Goal: Information Seeking & Learning: Learn about a topic

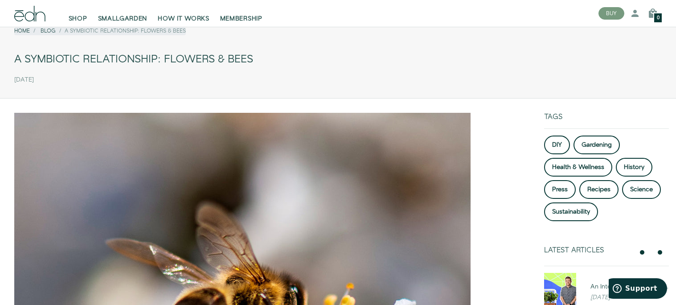
scroll to position [33, 0]
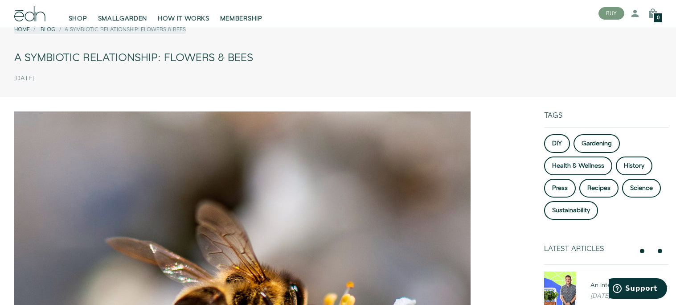
drag, startPoint x: 276, startPoint y: 51, endPoint x: 7, endPoint y: 54, distance: 269.4
click at [7, 54] on div "Home Blog A Symbiotic Relationship: Flowers & Bees A Symbiotic Relationship: Fl…" at bounding box center [338, 52] width 676 height 67
copy div "A Symbiotic Relationship: Flowers & Bees"
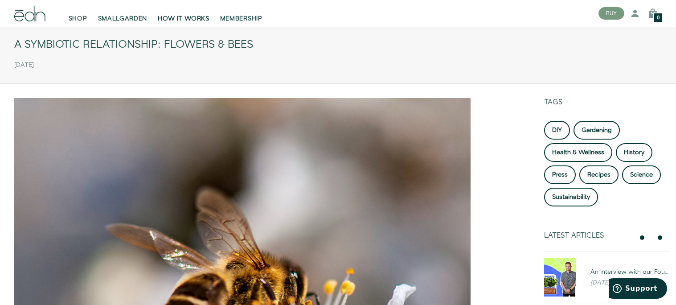
scroll to position [0, 0]
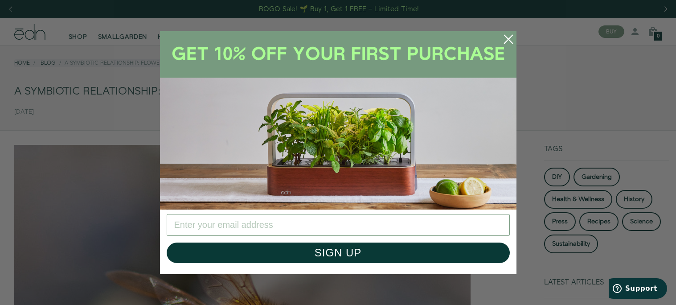
click at [505, 39] on circle "Close dialog" at bounding box center [508, 39] width 20 height 20
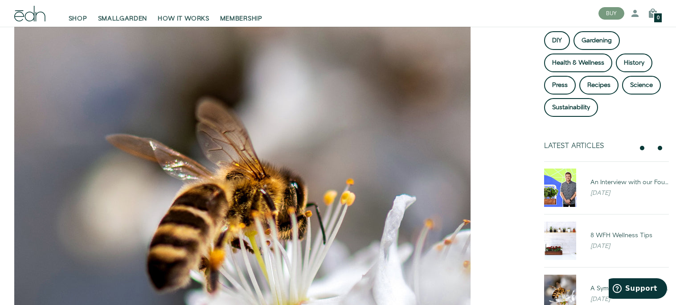
click at [356, 77] on img at bounding box center [242, 236] width 456 height 456
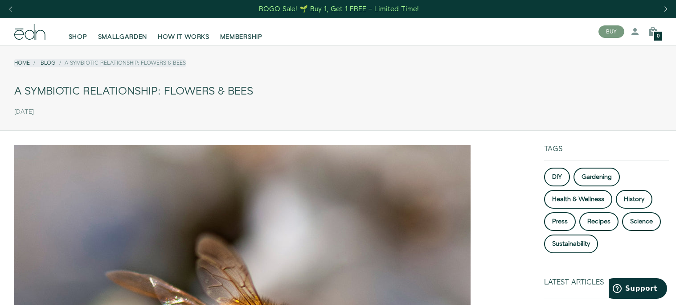
click at [65, 95] on div "A Symbiotic Relationship: Flowers & Bees" at bounding box center [337, 91] width 647 height 20
click at [42, 64] on link "Blog" at bounding box center [48, 63] width 15 height 8
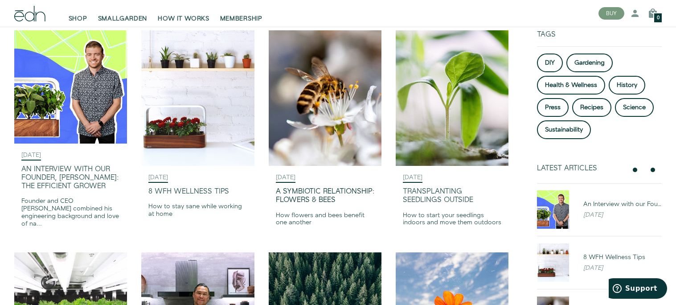
click at [294, 163] on img at bounding box center [325, 97] width 113 height 135
